Goal: Check status

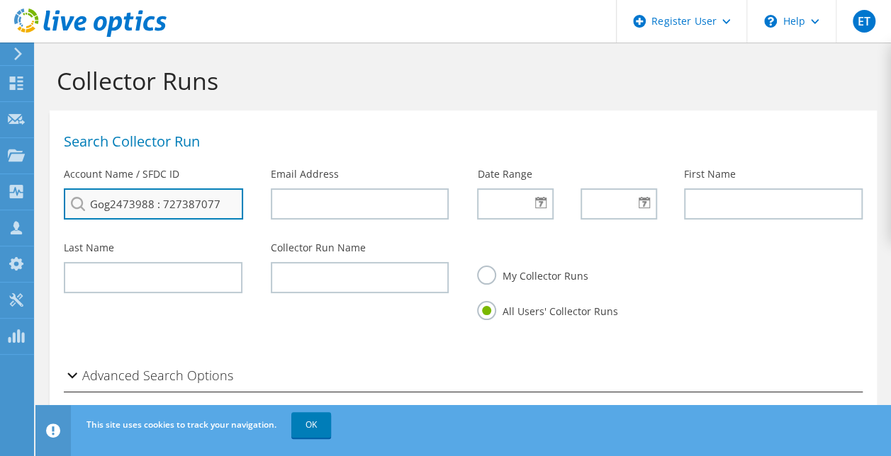
click at [160, 203] on input "Gog2473988 : 727387077" at bounding box center [153, 203] width 179 height 31
drag, startPoint x: 159, startPoint y: 203, endPoint x: 0, endPoint y: 163, distance: 163.6
click at [0, 163] on div "ET Dell User Emma Tompkins Emma.Tompkins@dell.com Dell My Profile Log Out \n He…" at bounding box center [445, 306] width 891 height 613
click at [142, 239] on li "MELALEUCA INC : 727387077" at bounding box center [145, 230] width 163 height 17
type input "MELALEUCA INC : 727387077"
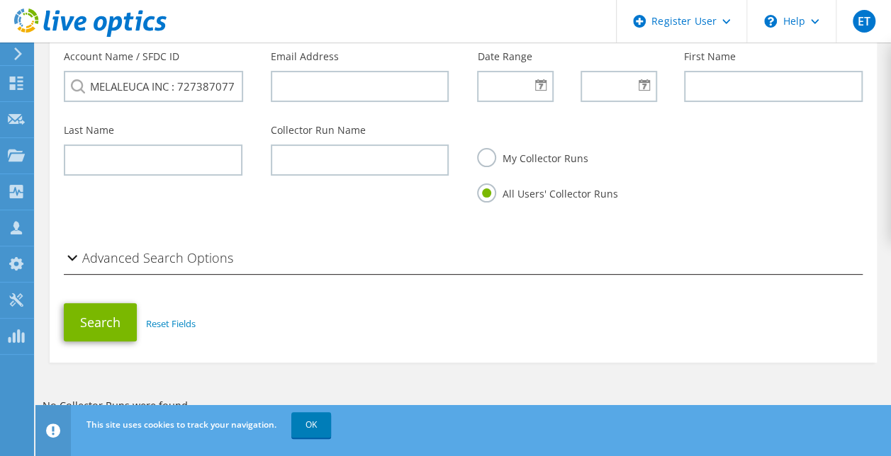
scroll to position [117, 0]
click at [94, 322] on button "Search" at bounding box center [100, 323] width 73 height 38
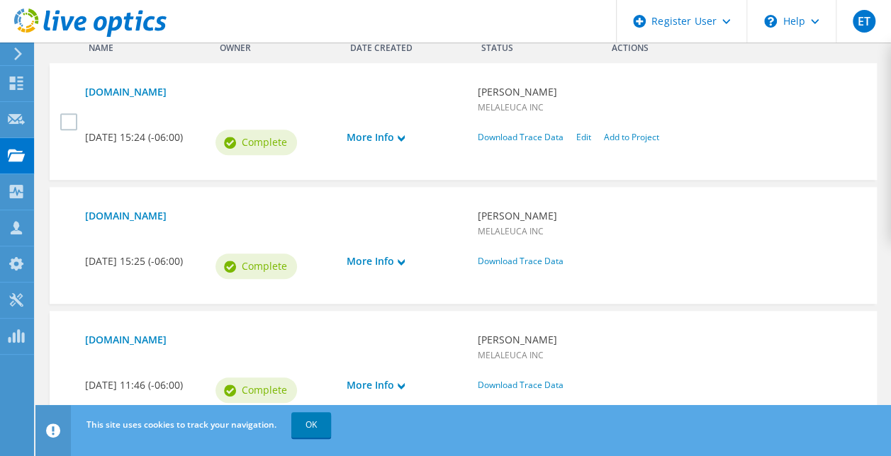
scroll to position [558, 0]
click at [196, 91] on link "[DOMAIN_NAME]" at bounding box center [274, 93] width 378 height 16
